Goal: Task Accomplishment & Management: Manage account settings

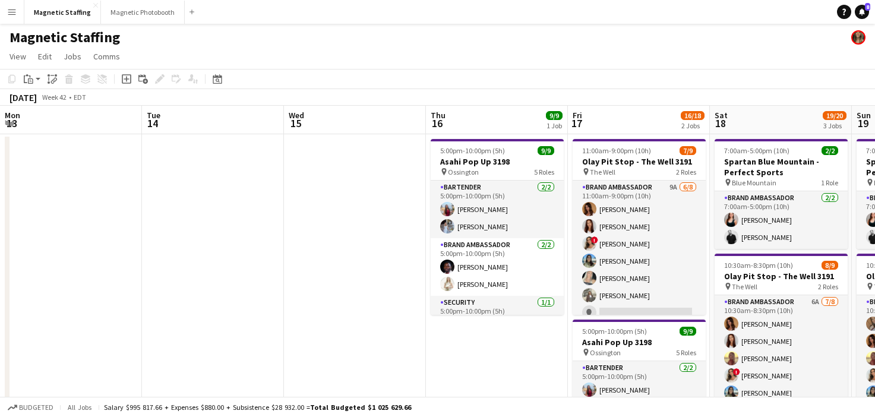
scroll to position [0, 401]
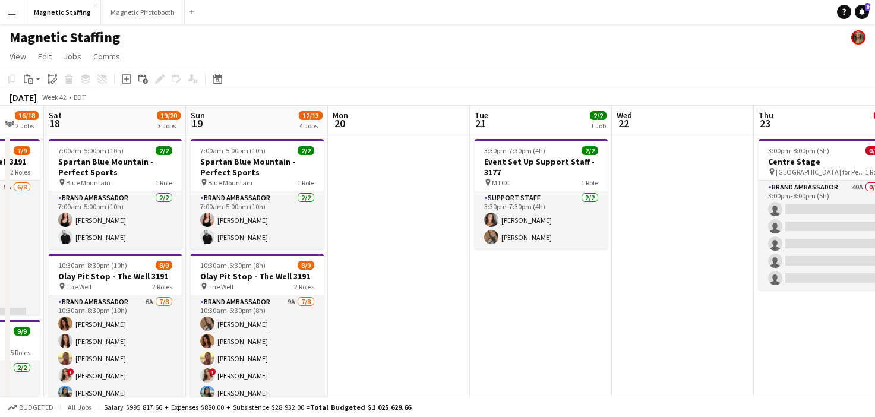
drag, startPoint x: 0, startPoint y: 0, endPoint x: 89, endPoint y: 318, distance: 330.5
click at [94, 318] on app-calendar-viewport "Wed 15 Thu 16 9/9 1 Job Fri 17 16/18 2 Jobs Sat 18 19/20 3 Jobs Sun 19 12/13 4 …" at bounding box center [437, 398] width 875 height 584
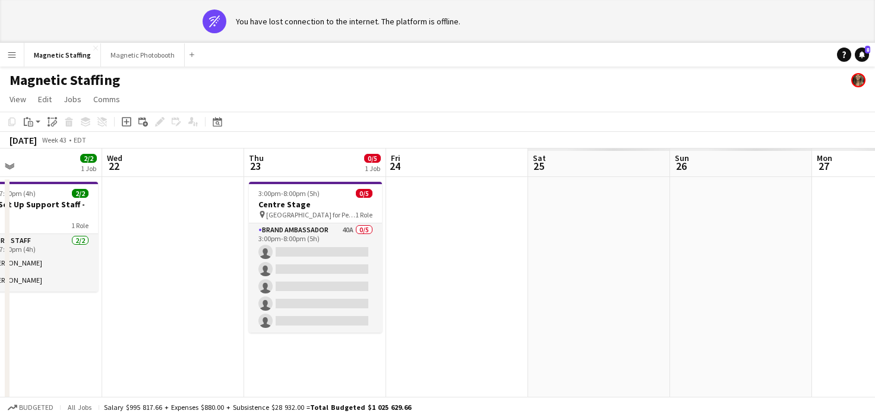
drag, startPoint x: 475, startPoint y: 318, endPoint x: 35, endPoint y: 318, distance: 440.3
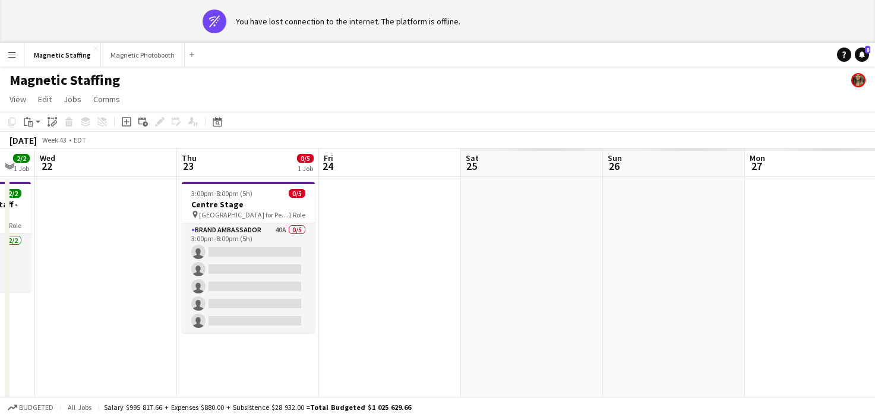
drag, startPoint x: 340, startPoint y: 308, endPoint x: 0, endPoint y: 331, distance: 341.2
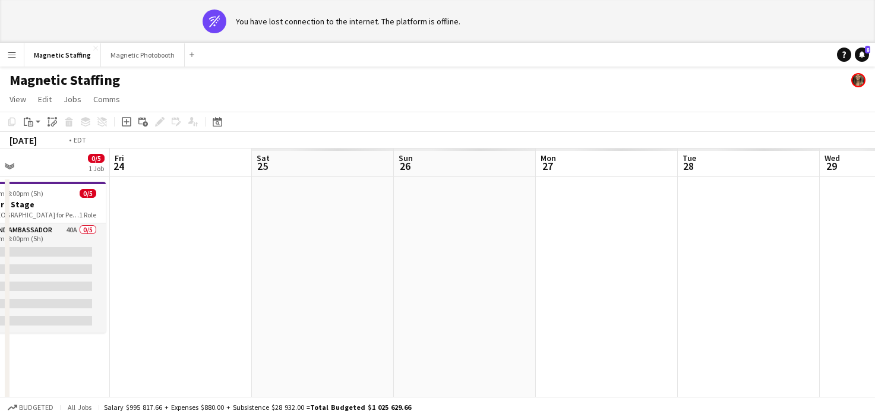
drag, startPoint x: 616, startPoint y: 286, endPoint x: 109, endPoint y: 286, distance: 507.4
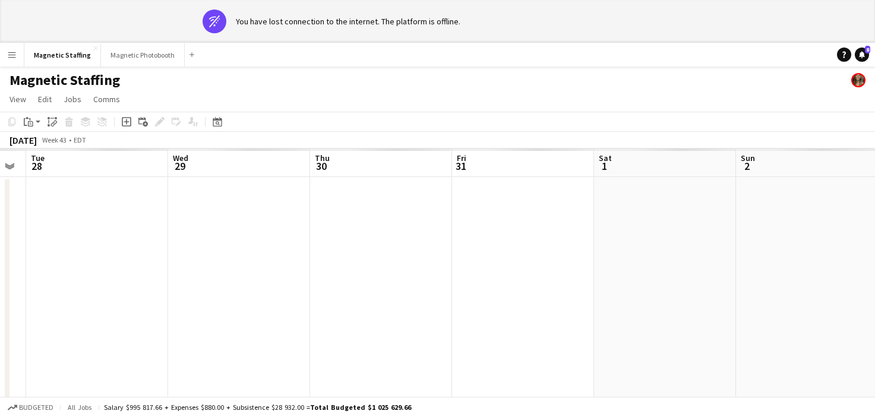
scroll to position [0, 538]
drag, startPoint x: 503, startPoint y: 324, endPoint x: 0, endPoint y: 327, distance: 502.7
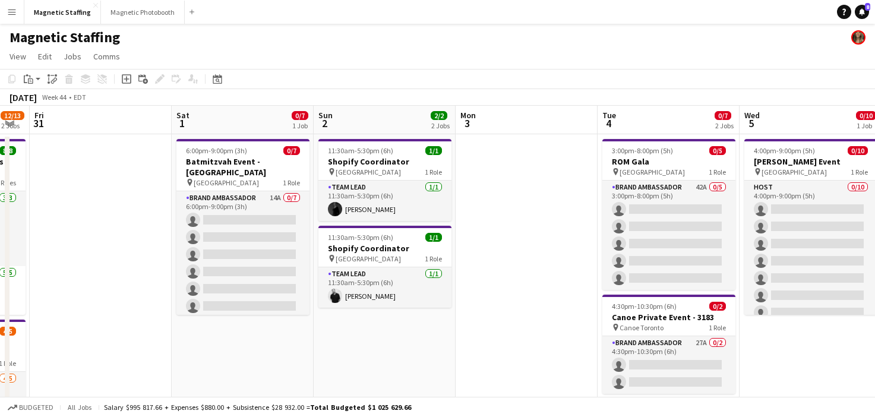
scroll to position [0, 542]
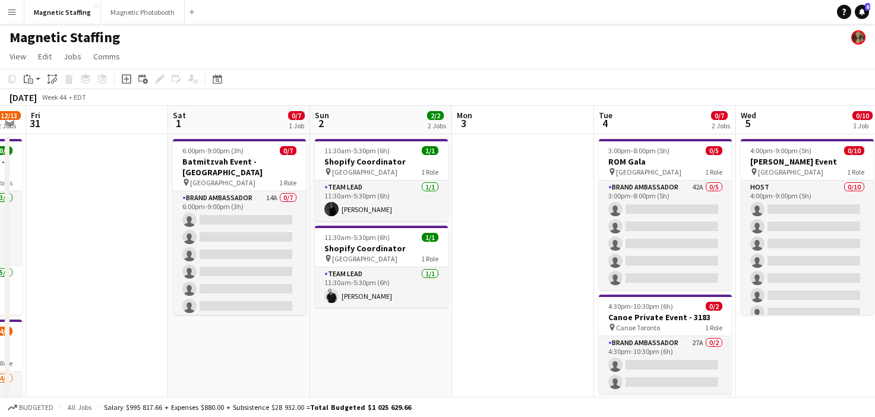
drag, startPoint x: 520, startPoint y: 222, endPoint x: 235, endPoint y: 220, distance: 285.2
click at [235, 220] on app-calendar-viewport "Mon 27 Tue 28 Wed 29 Thu 30 12/13 2 Jobs Fri 31 Sat 1 0/7 1 Job Sun 2 2/2 2 Job…" at bounding box center [437, 333] width 875 height 455
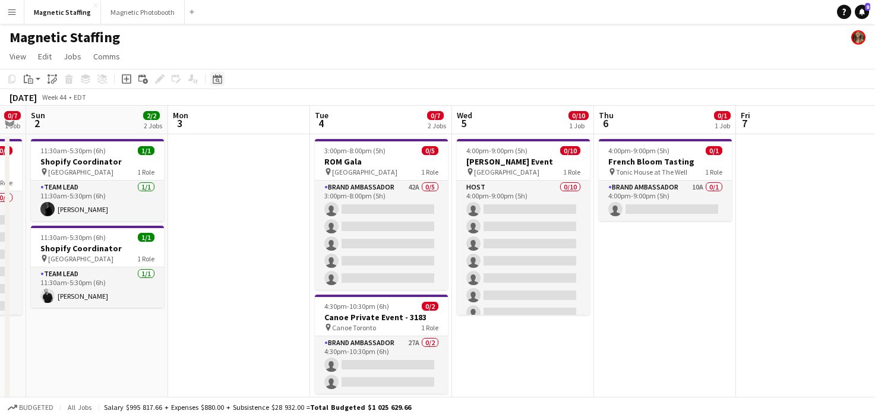
click at [219, 74] on icon "Date picker" at bounding box center [218, 79] width 10 height 10
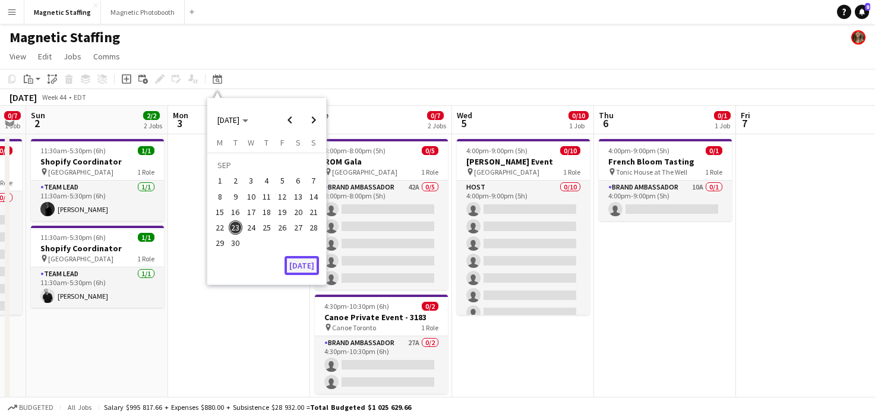
click at [307, 264] on button "[DATE]" at bounding box center [302, 265] width 34 height 19
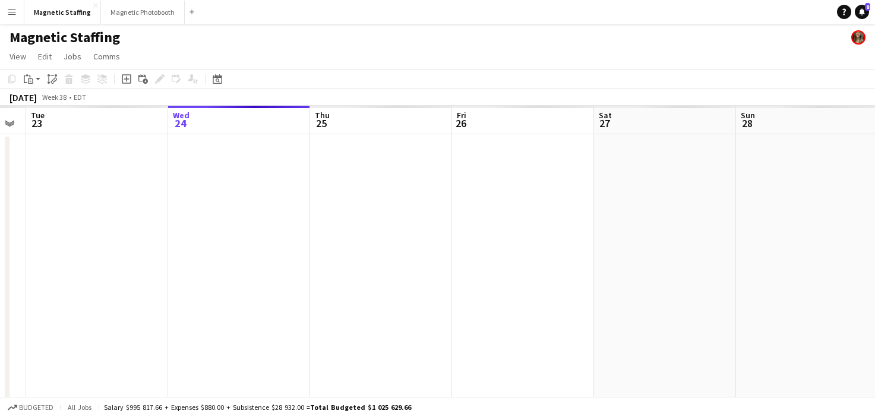
scroll to position [0, 409]
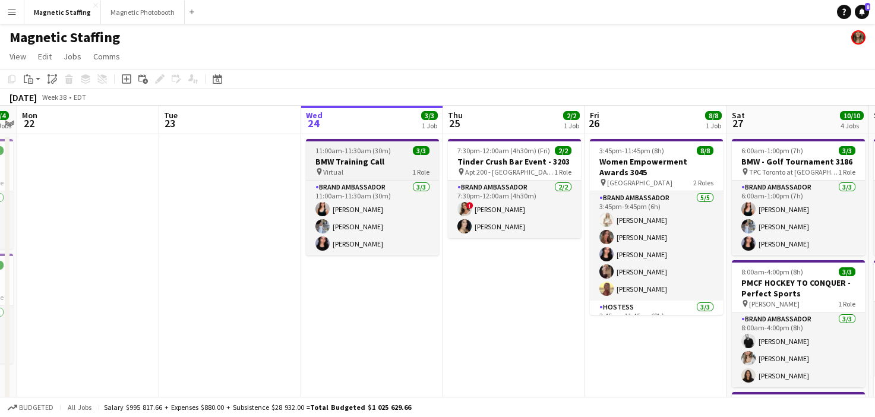
click at [340, 155] on app-job-card "11:00am-11:30am (30m) 3/3 BMW Training Call pin Virtual 1 Role Brand Ambassador…" at bounding box center [372, 197] width 133 height 116
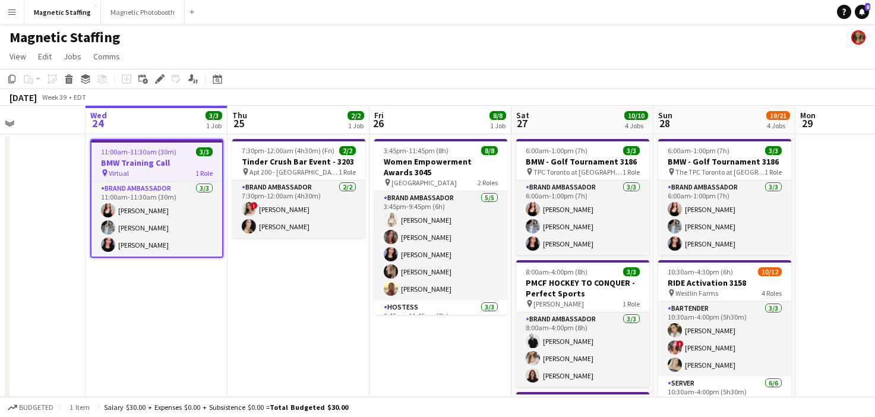
scroll to position [0, 409]
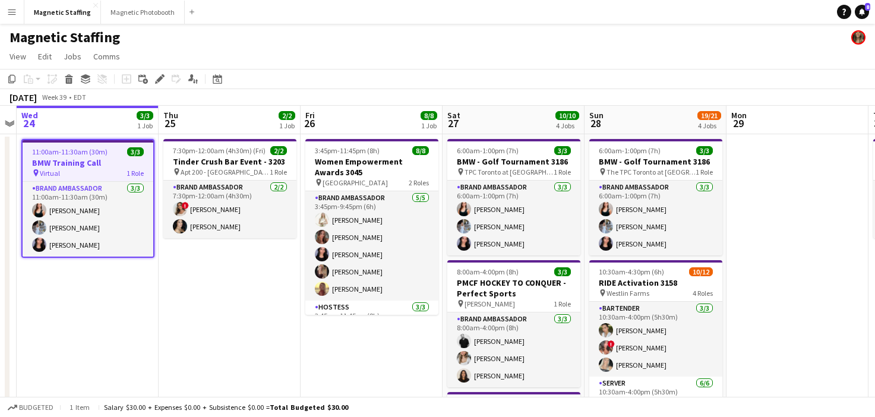
drag, startPoint x: 360, startPoint y: 286, endPoint x: 162, endPoint y: 314, distance: 200.4
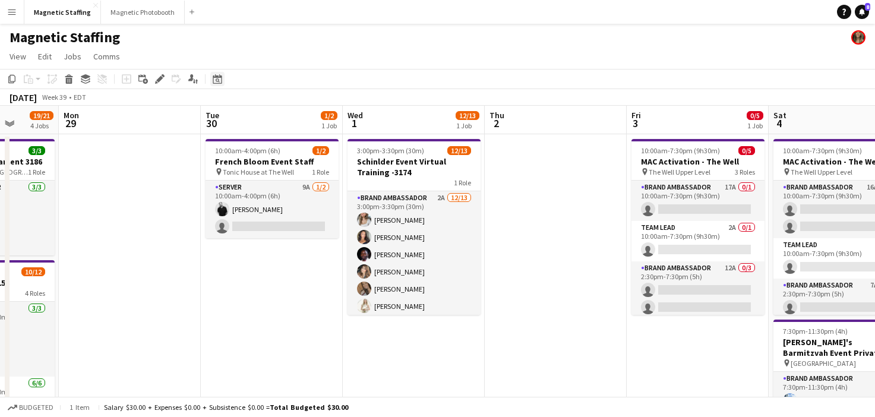
click at [222, 79] on icon at bounding box center [217, 79] width 9 height 10
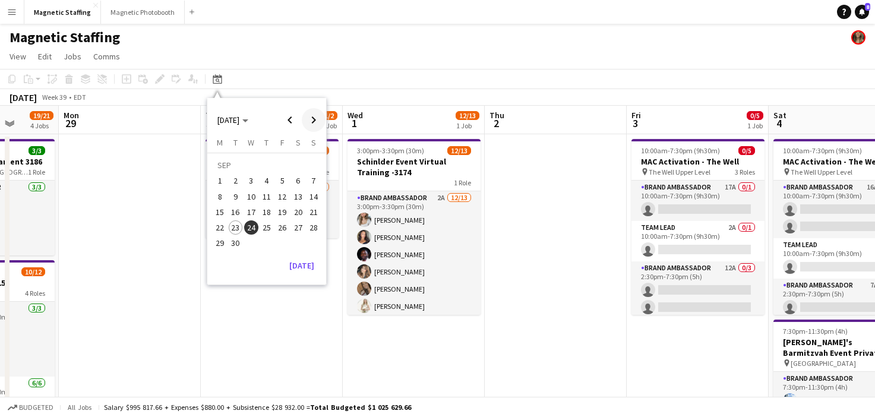
click at [314, 118] on span "Next month" at bounding box center [314, 120] width 24 height 24
click at [270, 237] on span "30" at bounding box center [267, 243] width 14 height 14
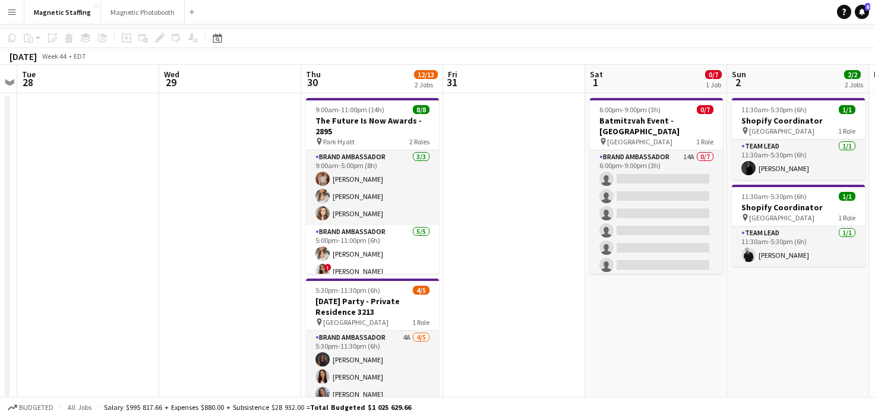
scroll to position [183, 0]
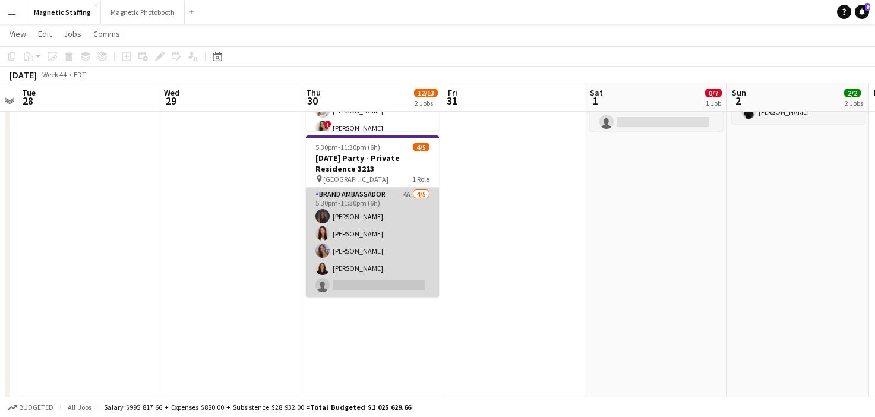
click at [360, 282] on app-card-role "Brand Ambassador 4A [DATE] 5:30pm-11:30pm (6h) [PERSON_NAME] [PERSON_NAME] [PER…" at bounding box center [372, 242] width 133 height 109
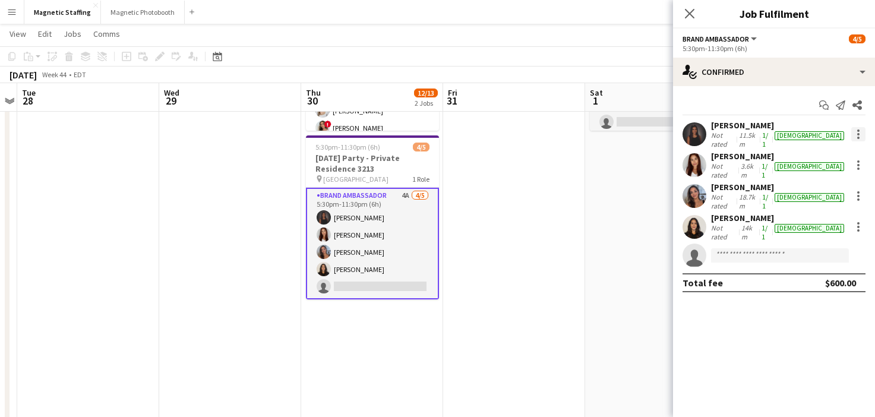
click at [854, 137] on div at bounding box center [858, 134] width 14 height 14
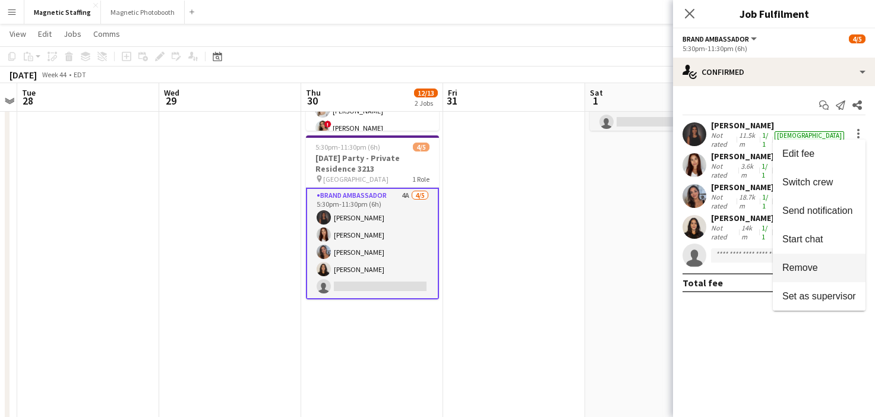
click at [799, 267] on span "Remove" at bounding box center [800, 268] width 36 height 10
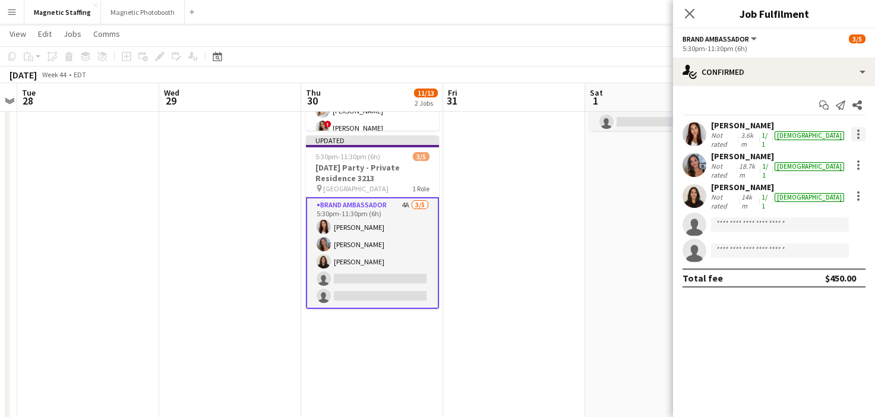
click at [859, 133] on div at bounding box center [858, 134] width 2 height 2
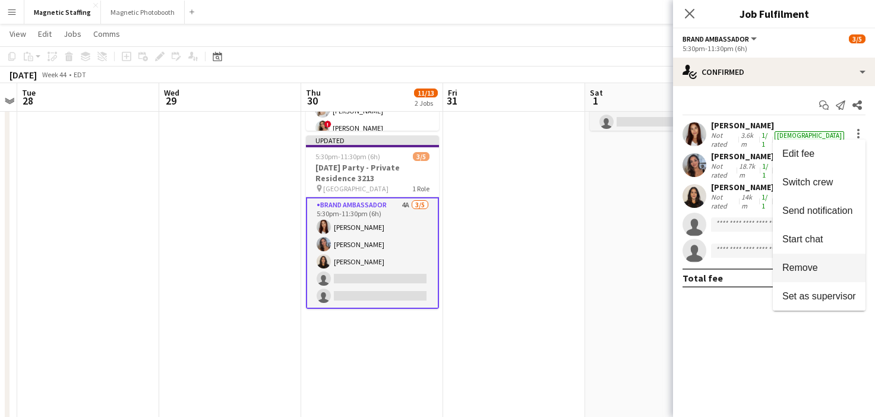
click at [810, 272] on span "Remove" at bounding box center [800, 268] width 36 height 10
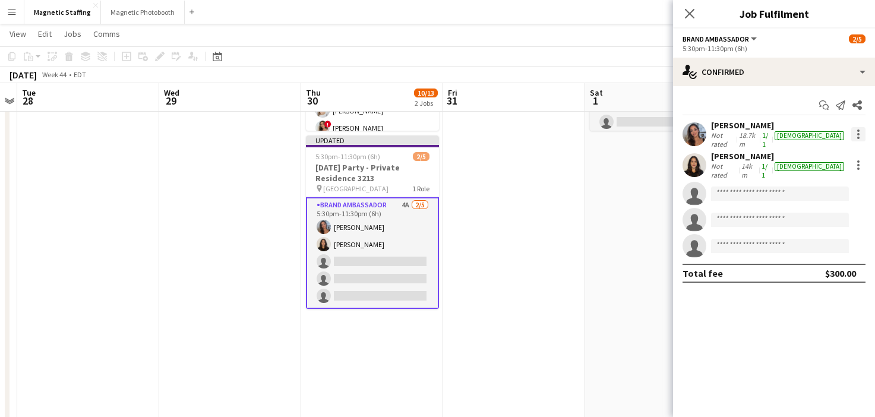
click at [859, 130] on div at bounding box center [858, 134] width 14 height 14
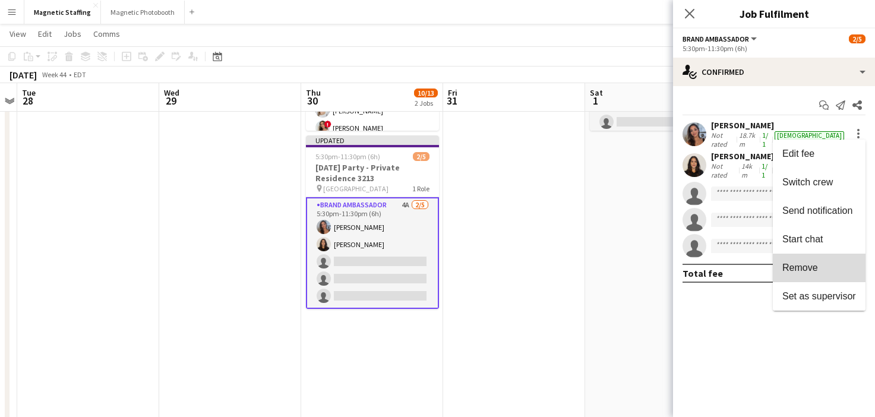
click at [820, 261] on button "Remove" at bounding box center [819, 268] width 93 height 29
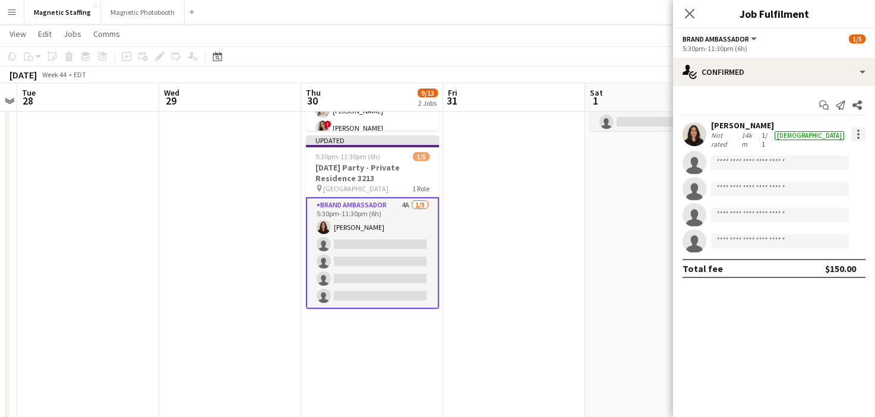
click at [858, 133] on div at bounding box center [858, 134] width 14 height 14
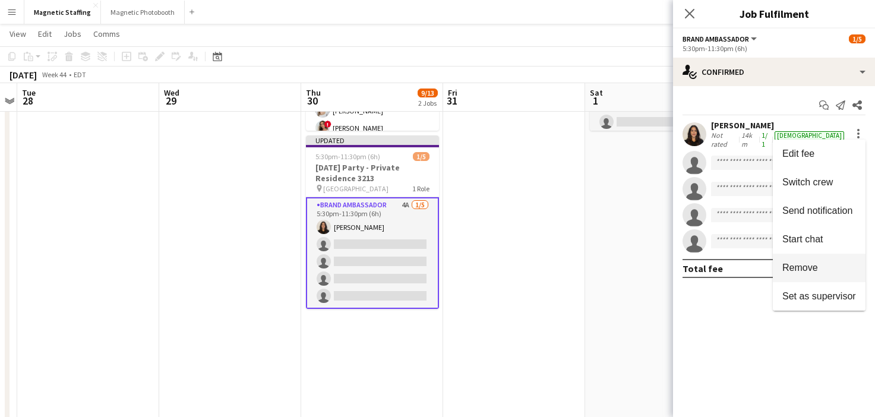
click at [825, 263] on span "Remove" at bounding box center [819, 268] width 74 height 11
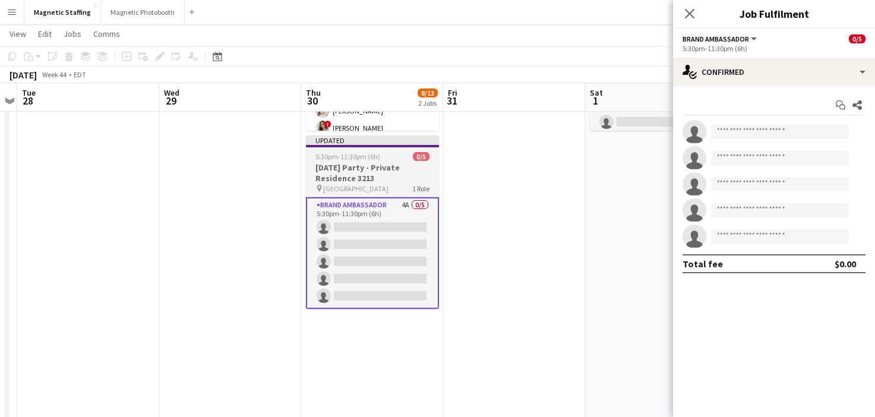
click at [378, 169] on h3 "[DATE] Party - Private Residence 3213" at bounding box center [372, 172] width 133 height 21
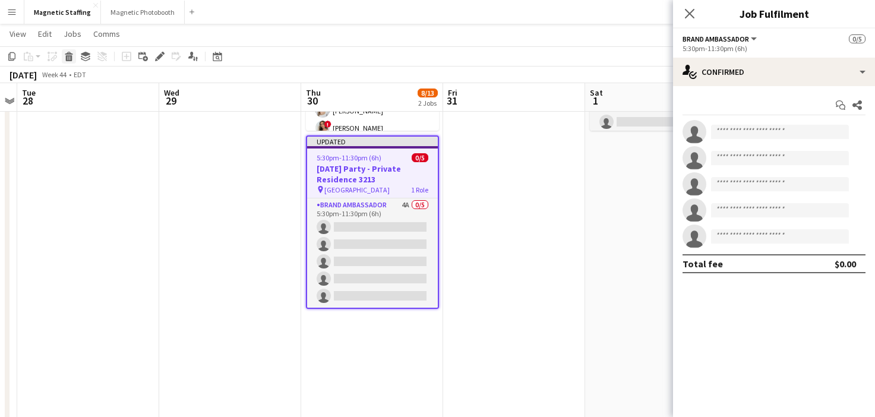
click at [65, 58] on icon "Delete" at bounding box center [69, 57] width 10 height 10
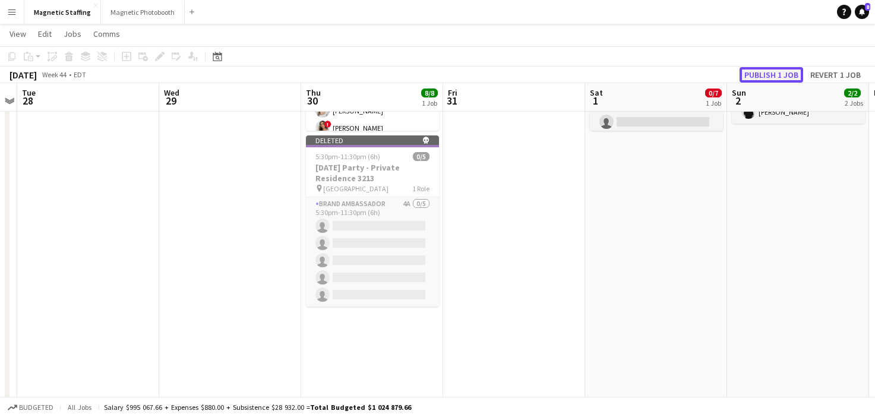
click at [766, 75] on button "Publish 1 job" at bounding box center [772, 74] width 64 height 15
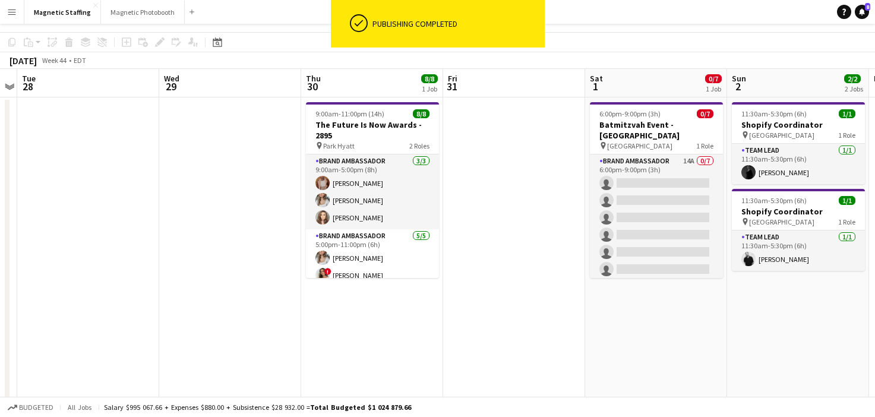
scroll to position [0, 0]
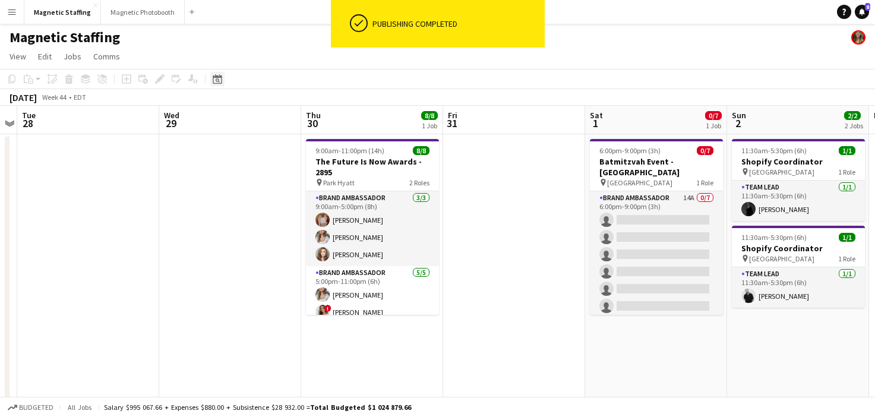
click at [220, 79] on icon "Date picker" at bounding box center [218, 79] width 10 height 10
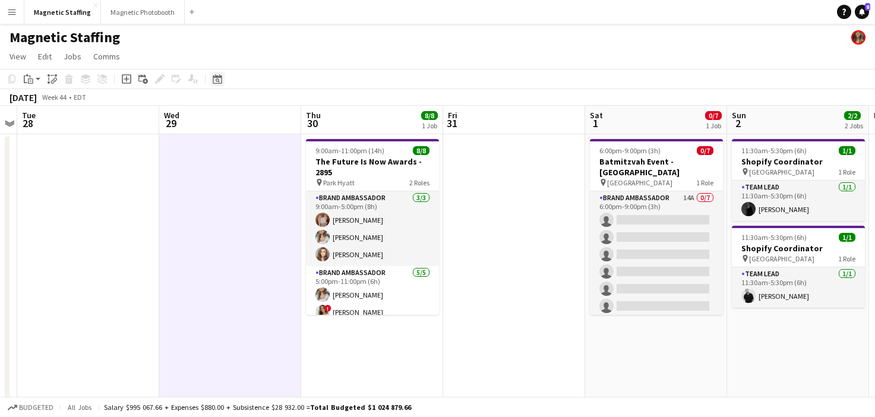
click at [218, 81] on icon at bounding box center [218, 80] width 4 height 4
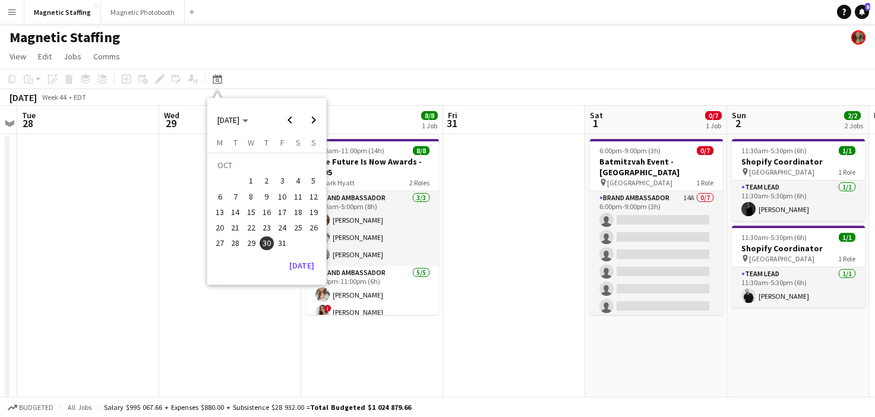
click at [295, 182] on span "4" at bounding box center [298, 181] width 14 height 14
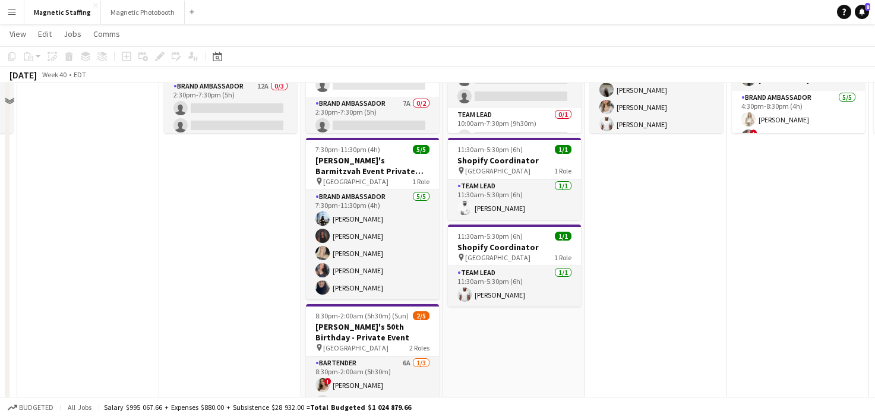
scroll to position [261, 0]
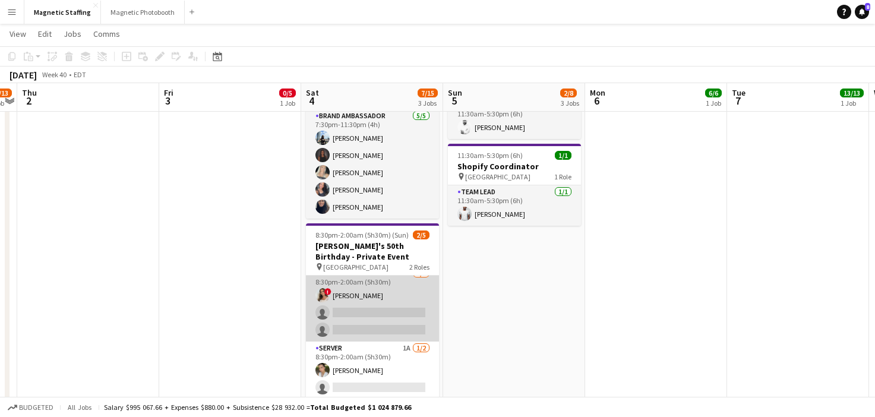
click at [358, 300] on app-card-role "Bartender 6A [DATE] 8:30pm-2:00am (5h30m) ! [PERSON_NAME] single-neutral-action…" at bounding box center [372, 304] width 133 height 75
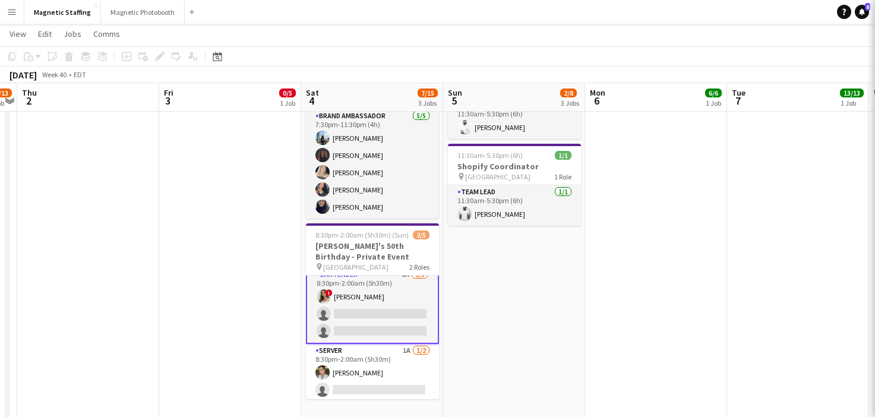
scroll to position [10, 0]
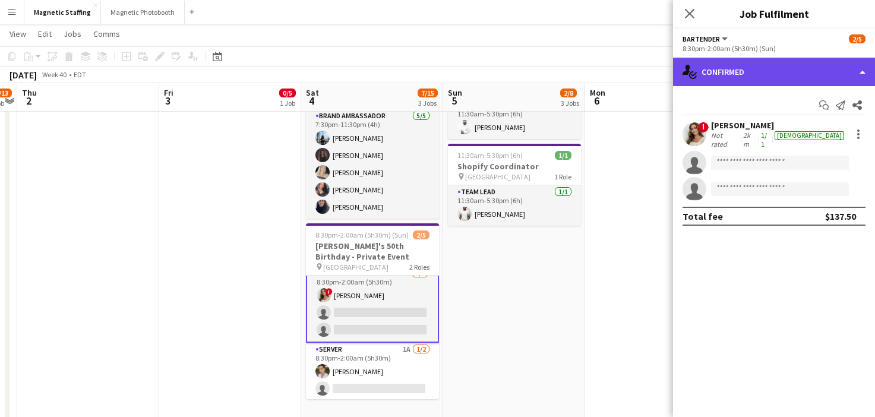
click at [729, 70] on div "single-neutral-actions-check-2 Confirmed" at bounding box center [774, 72] width 202 height 29
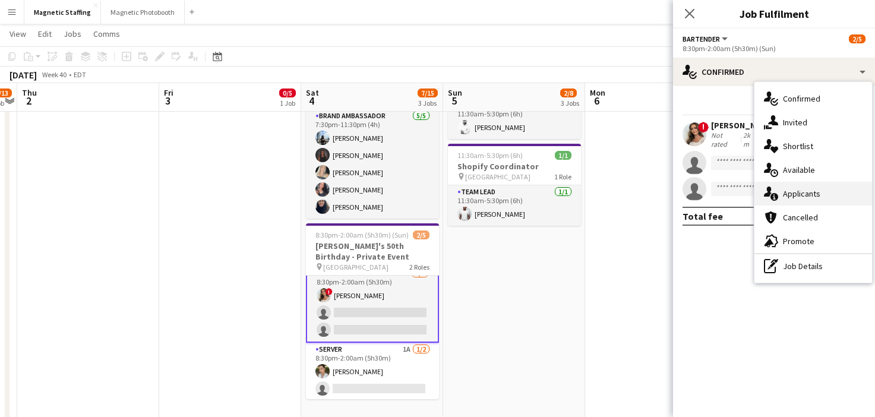
click at [767, 185] on div "single-neutral-actions-information Applicants" at bounding box center [814, 194] width 118 height 24
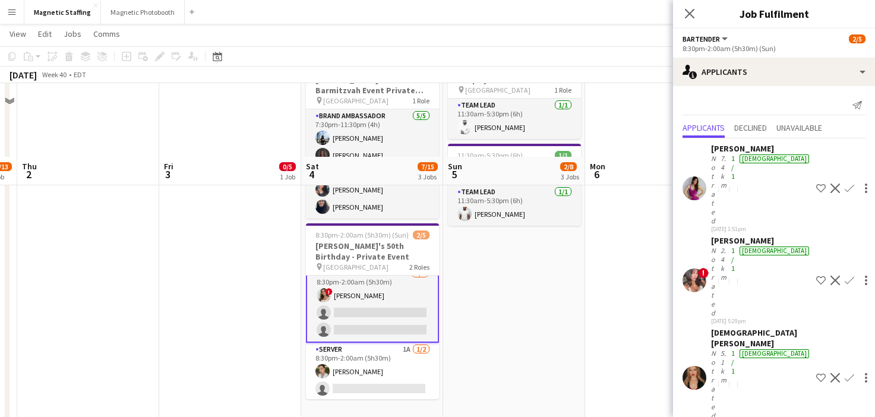
scroll to position [365, 0]
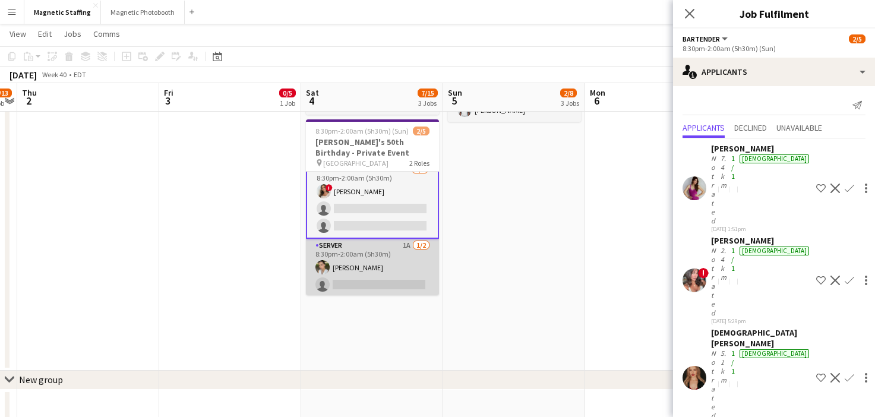
click at [392, 278] on app-card-role "Server 1A [DATE] 8:30pm-2:00am (5h30m) [PERSON_NAME] single-neutral-actions" at bounding box center [372, 268] width 133 height 58
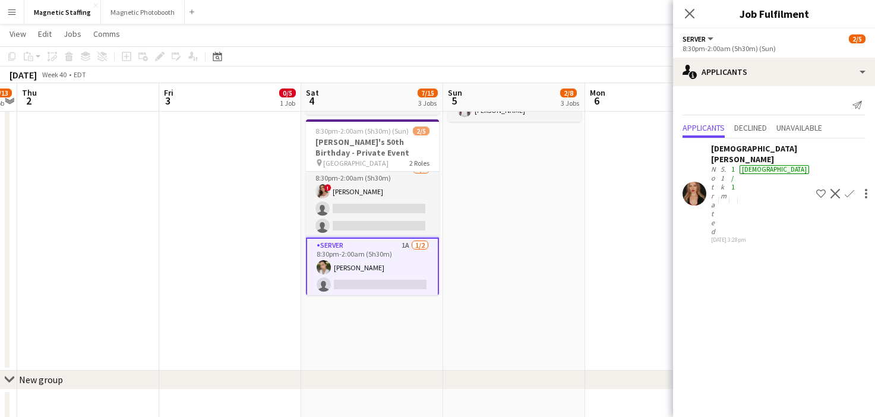
scroll to position [0, 0]
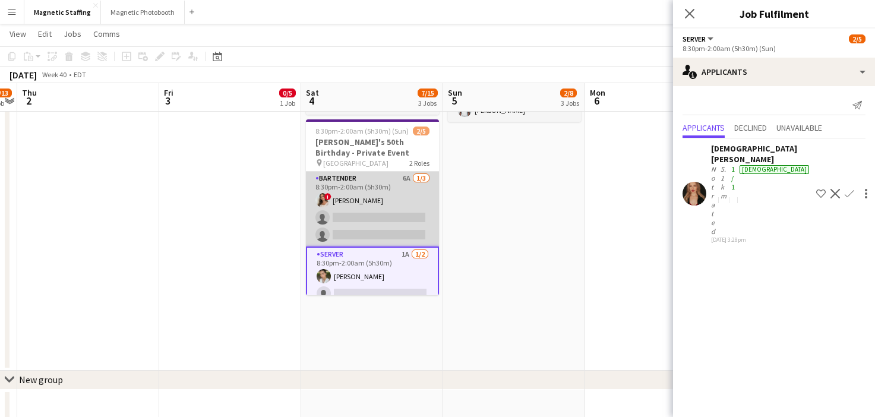
click at [402, 217] on app-card-role "Bartender 6A [DATE] 8:30pm-2:00am (5h30m) ! [PERSON_NAME] single-neutral-action…" at bounding box center [372, 209] width 133 height 75
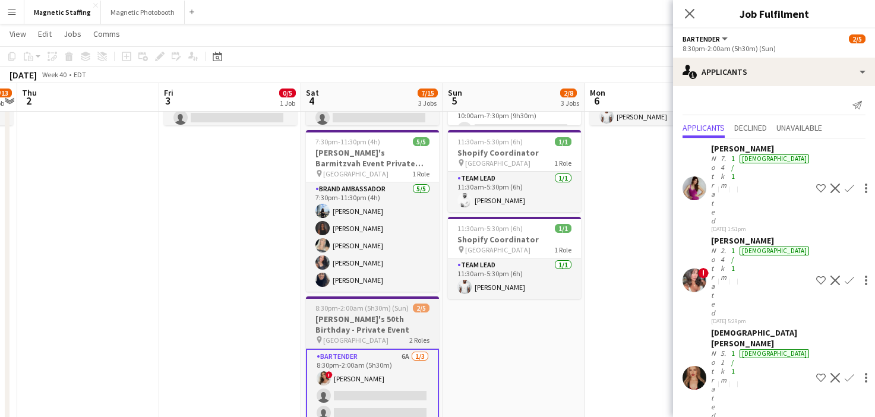
scroll to position [189, 0]
click at [370, 249] on app-card-role "Brand Ambassador [DATE] 7:30pm-11:30pm (4h) [PERSON_NAME] [PERSON_NAME] [PERSON…" at bounding box center [372, 236] width 133 height 109
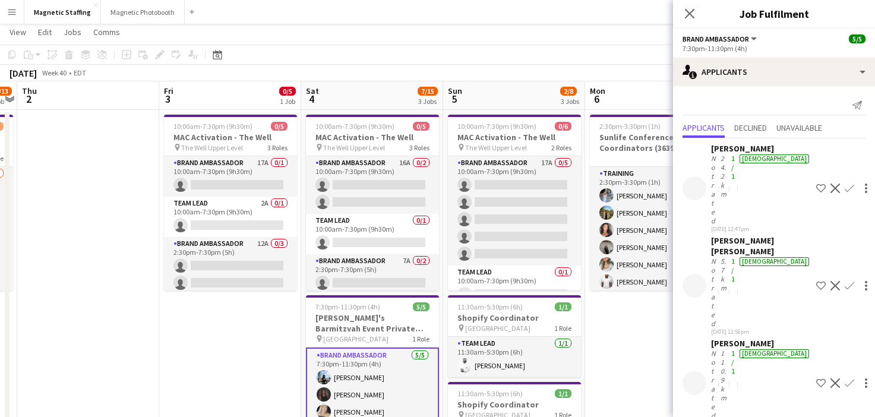
scroll to position [23, 0]
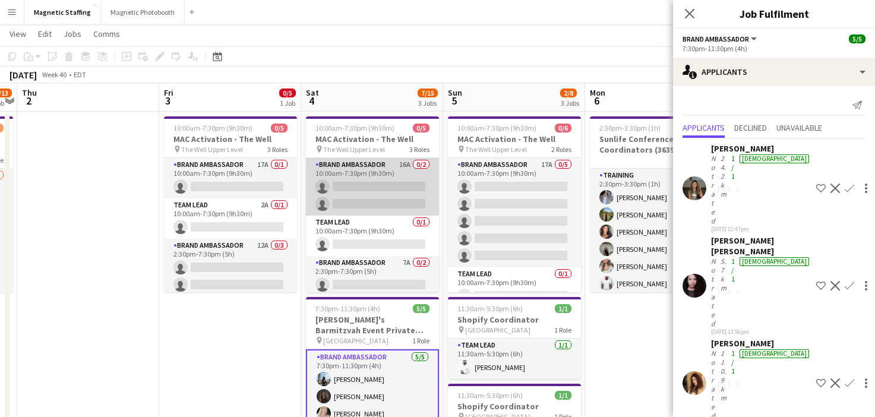
click at [388, 192] on app-card-role "Brand Ambassador 16A 0/2 10:00am-7:30pm (9h30m) single-neutral-actions single-n…" at bounding box center [372, 187] width 133 height 58
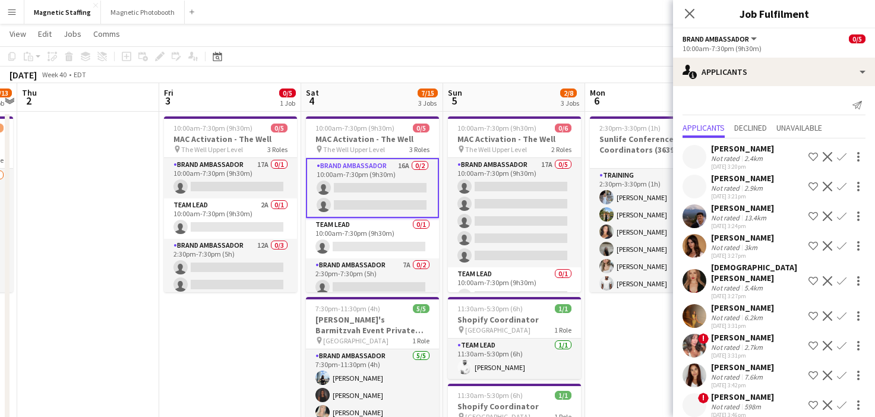
scroll to position [192, 0]
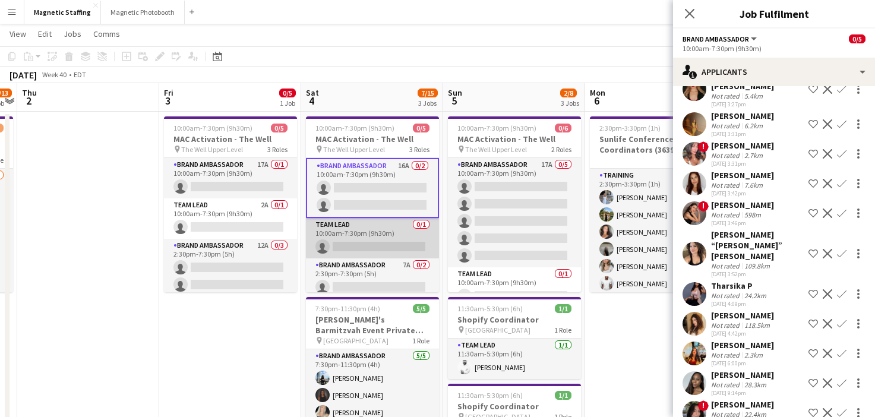
click at [387, 241] on app-card-role "Team Lead 0/1 10:00am-7:30pm (9h30m) single-neutral-actions" at bounding box center [372, 238] width 133 height 40
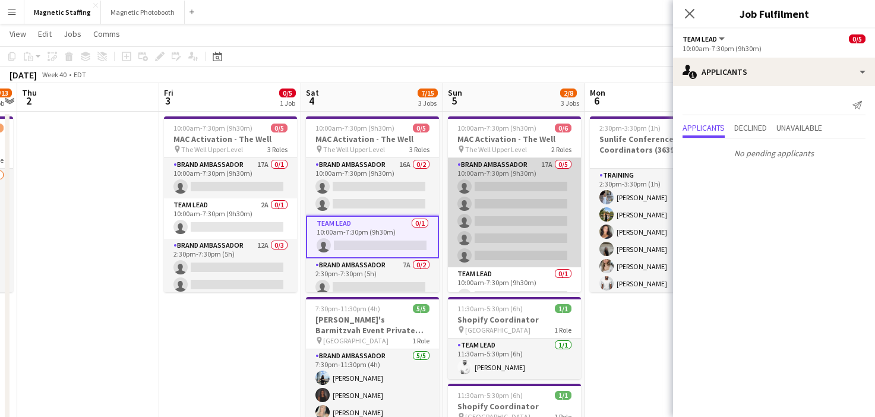
click at [479, 228] on app-card-role "Brand Ambassador 17A 0/5 10:00am-7:30pm (9h30m) single-neutral-actions single-n…" at bounding box center [514, 212] width 133 height 109
